Goal: Task Accomplishment & Management: Manage account settings

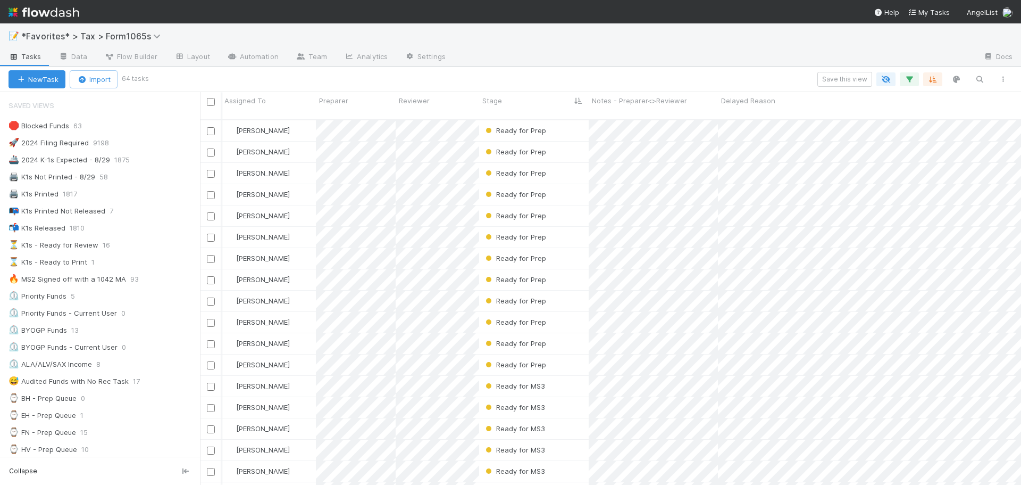
scroll to position [366, 813]
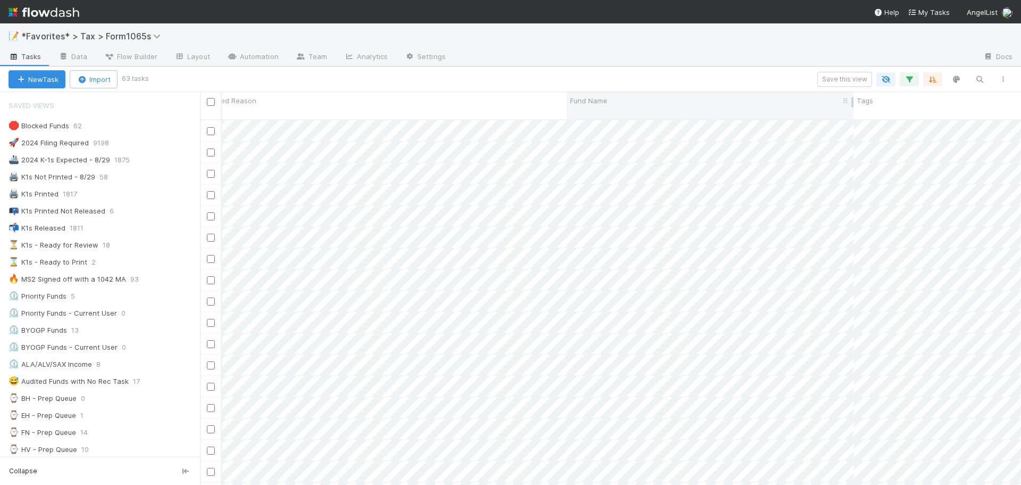
drag, startPoint x: 735, startPoint y: 66, endPoint x: 751, endPoint y: 97, distance: 35.2
click at [735, 66] on div "📝 *Favorites* > Tax > Form1065s Tasks Data Flow Builder Layout Automation Team …" at bounding box center [510, 44] width 1021 height 43
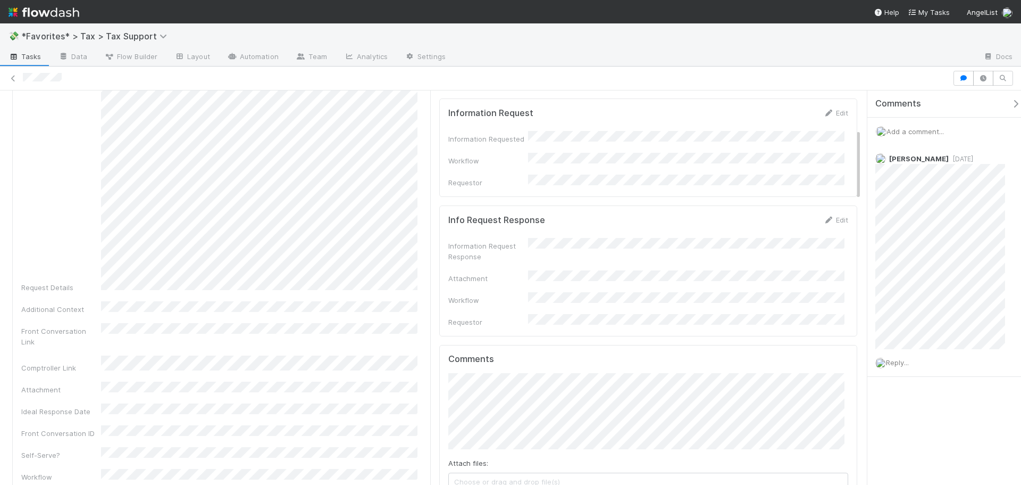
scroll to position [213, 0]
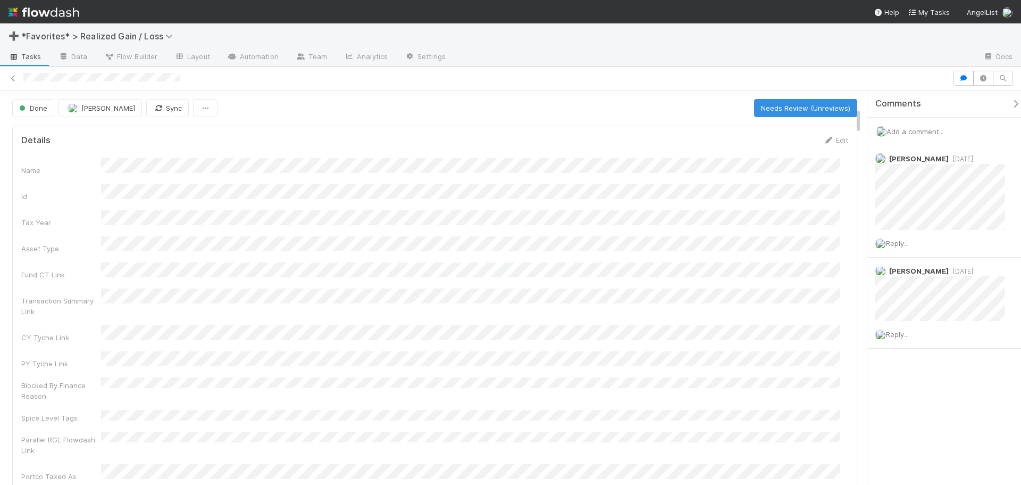
scroll to position [638, 0]
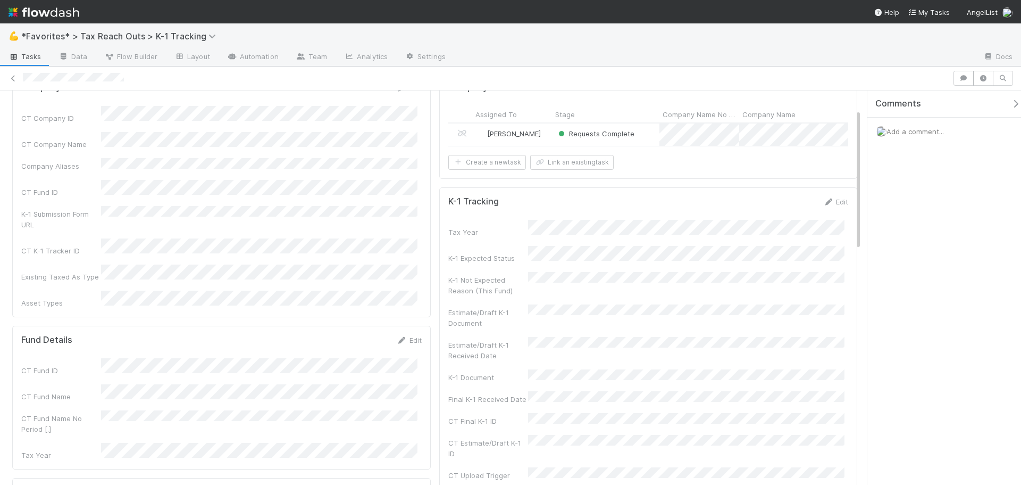
scroll to position [53, 0]
click at [644, 131] on div "Requests Complete" at bounding box center [605, 133] width 107 height 22
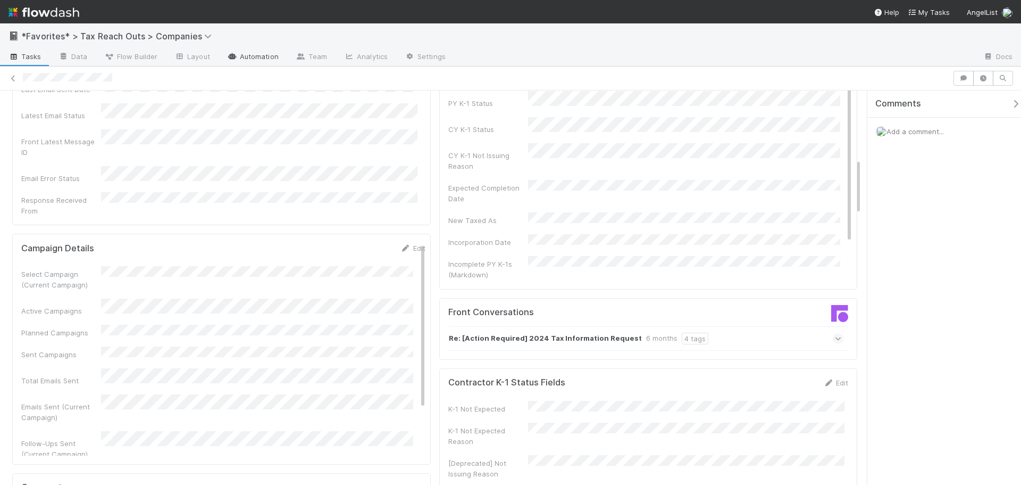
scroll to position [479, 0]
